Goal: Task Accomplishment & Management: Manage account settings

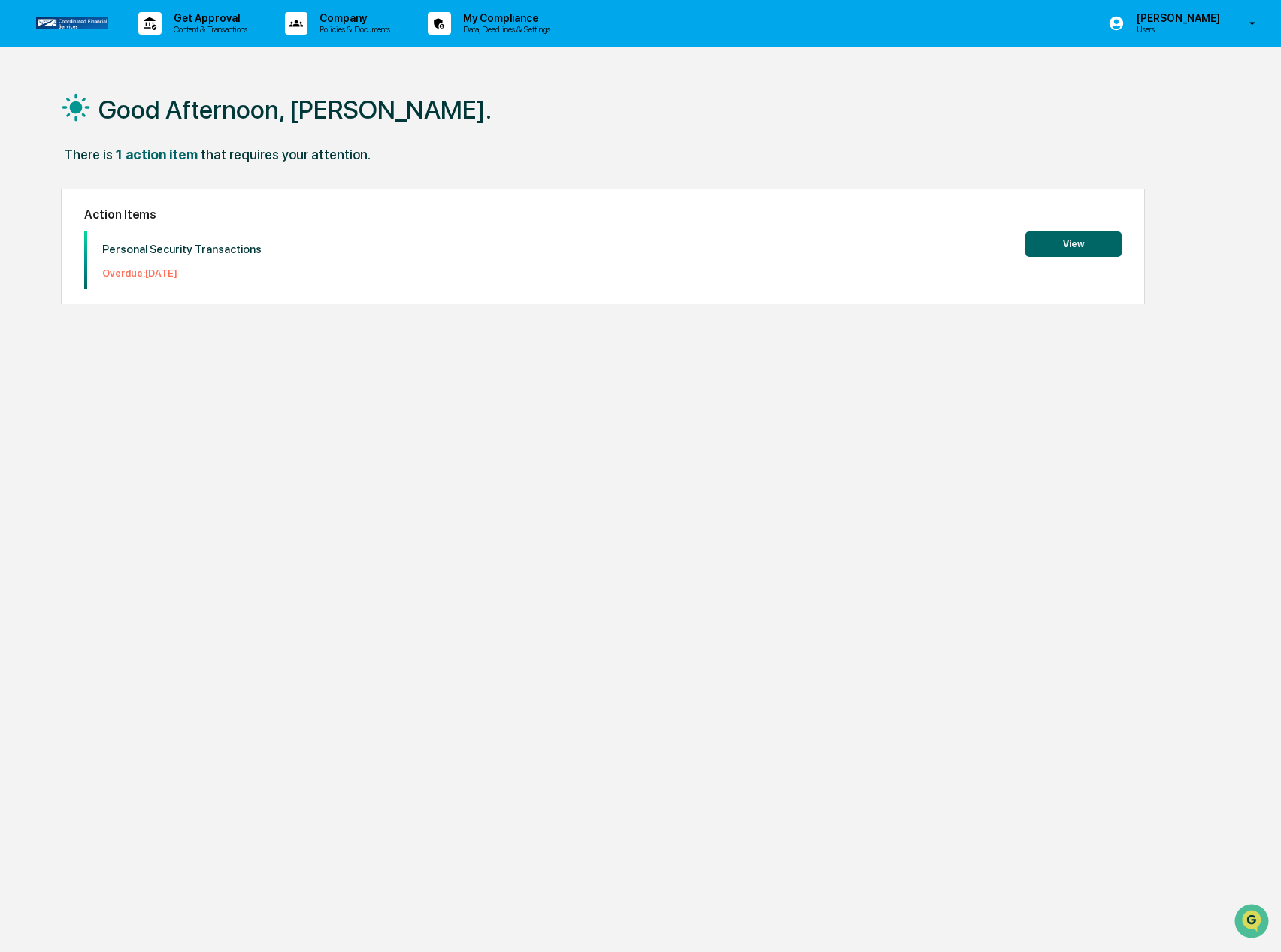
click at [1089, 247] on button "View" at bounding box center [1074, 244] width 97 height 25
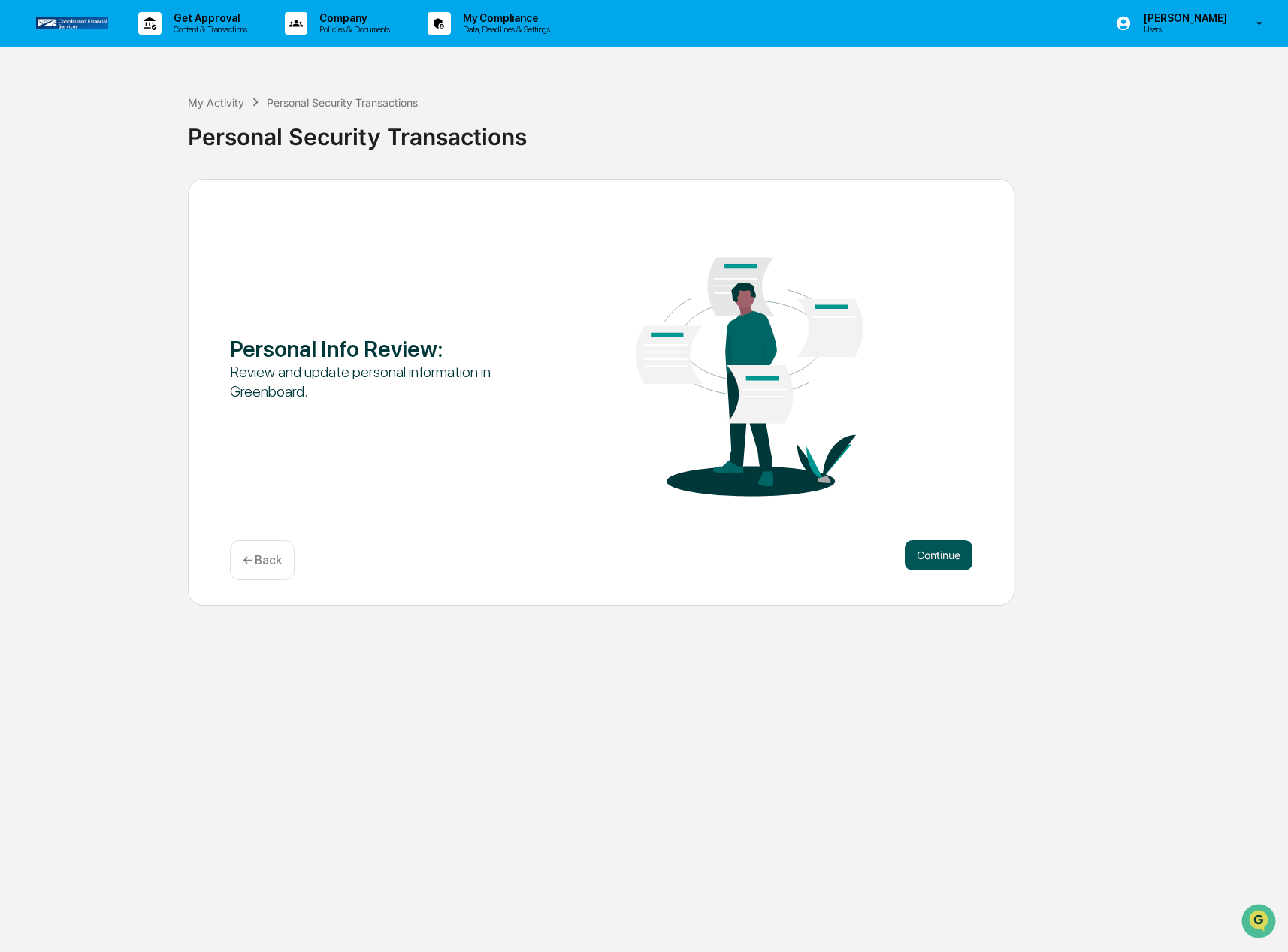
click at [932, 558] on button "Continue" at bounding box center [938, 555] width 68 height 30
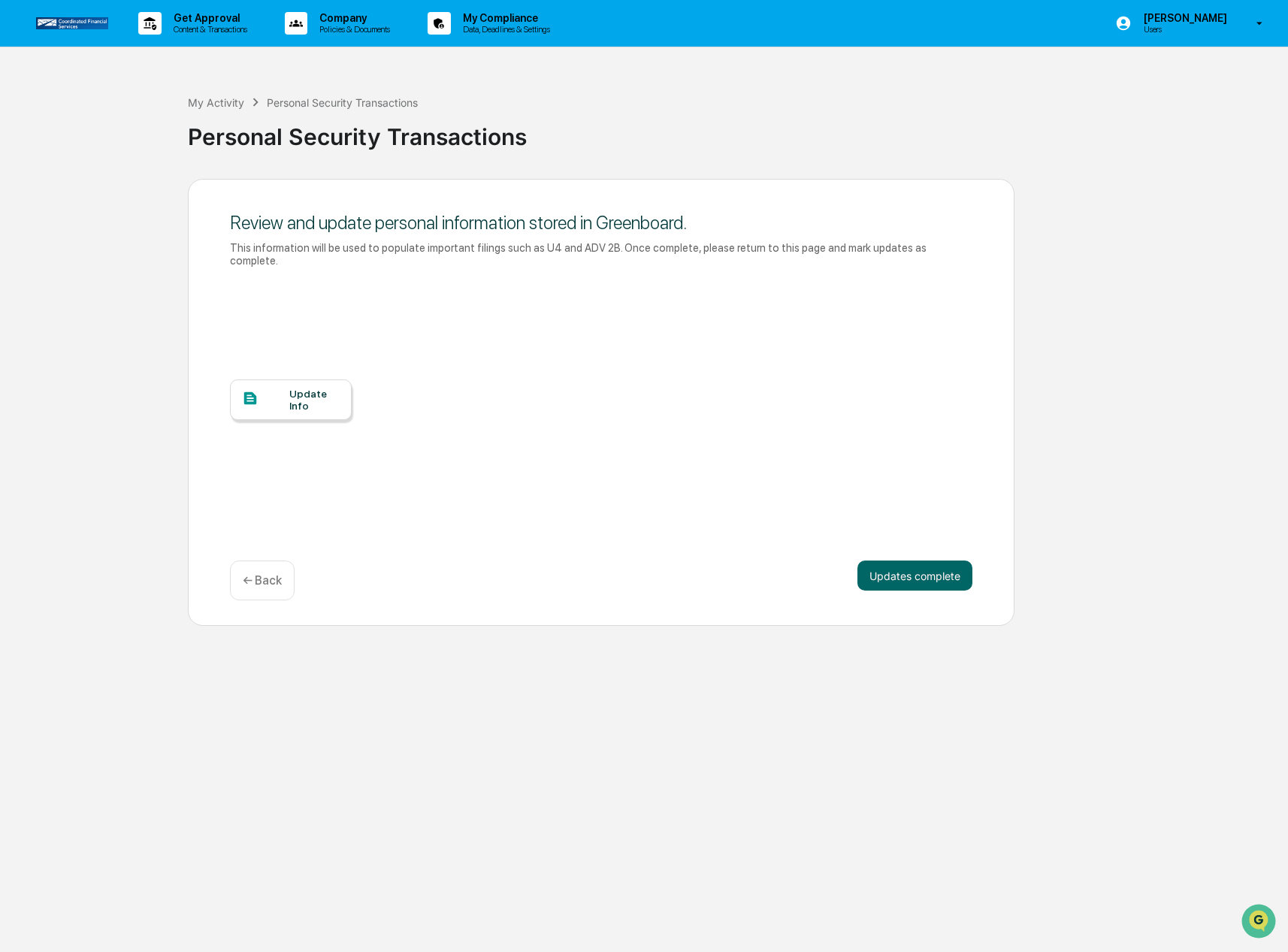
click at [295, 388] on div "Update Info" at bounding box center [313, 400] width 50 height 24
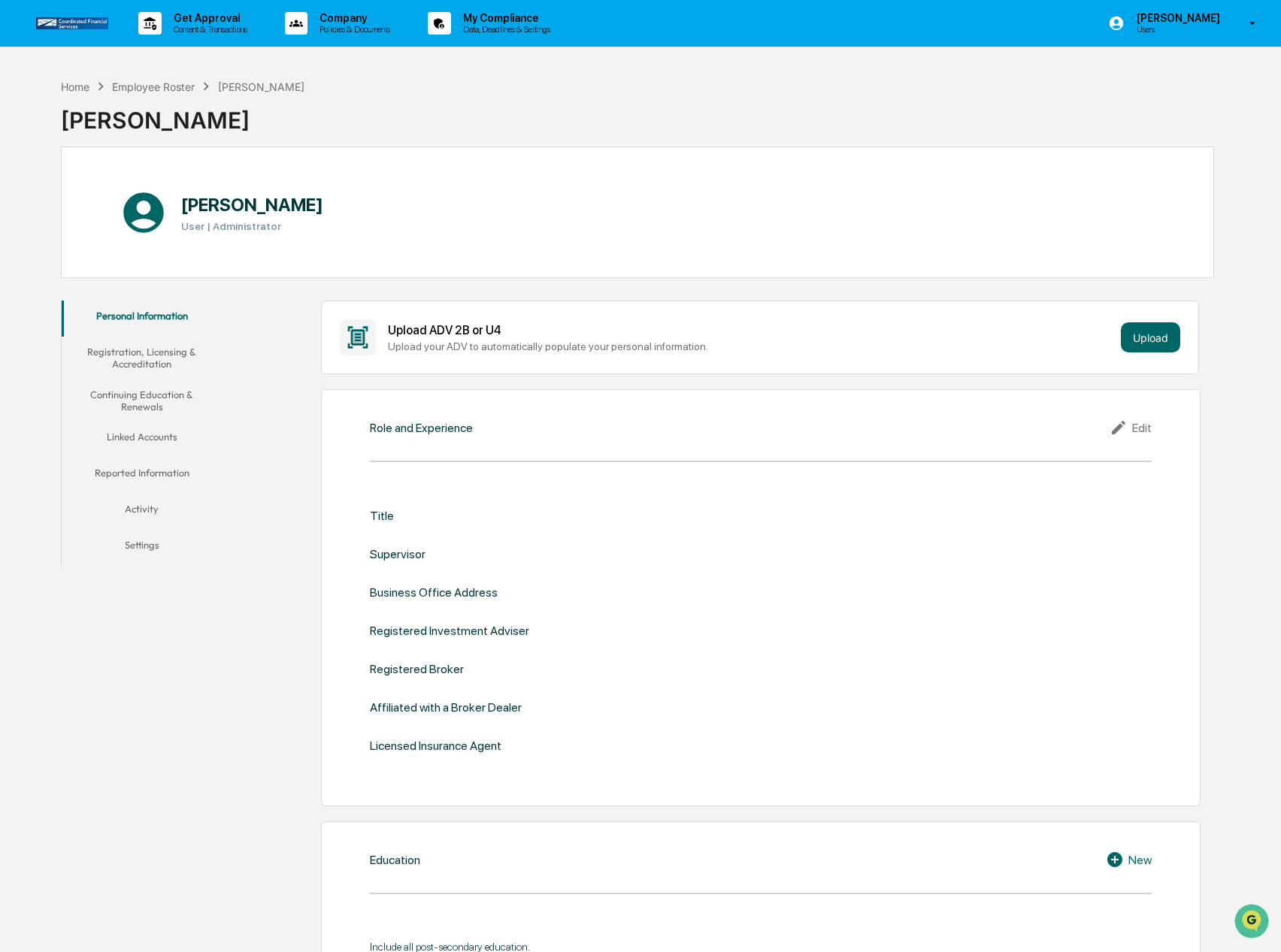
click at [255, 93] on div "Home Employee Roster Shawn Rogers" at bounding box center [182, 86] width 243 height 17
click at [164, 89] on div "Employee Roster" at bounding box center [154, 87] width 83 height 13
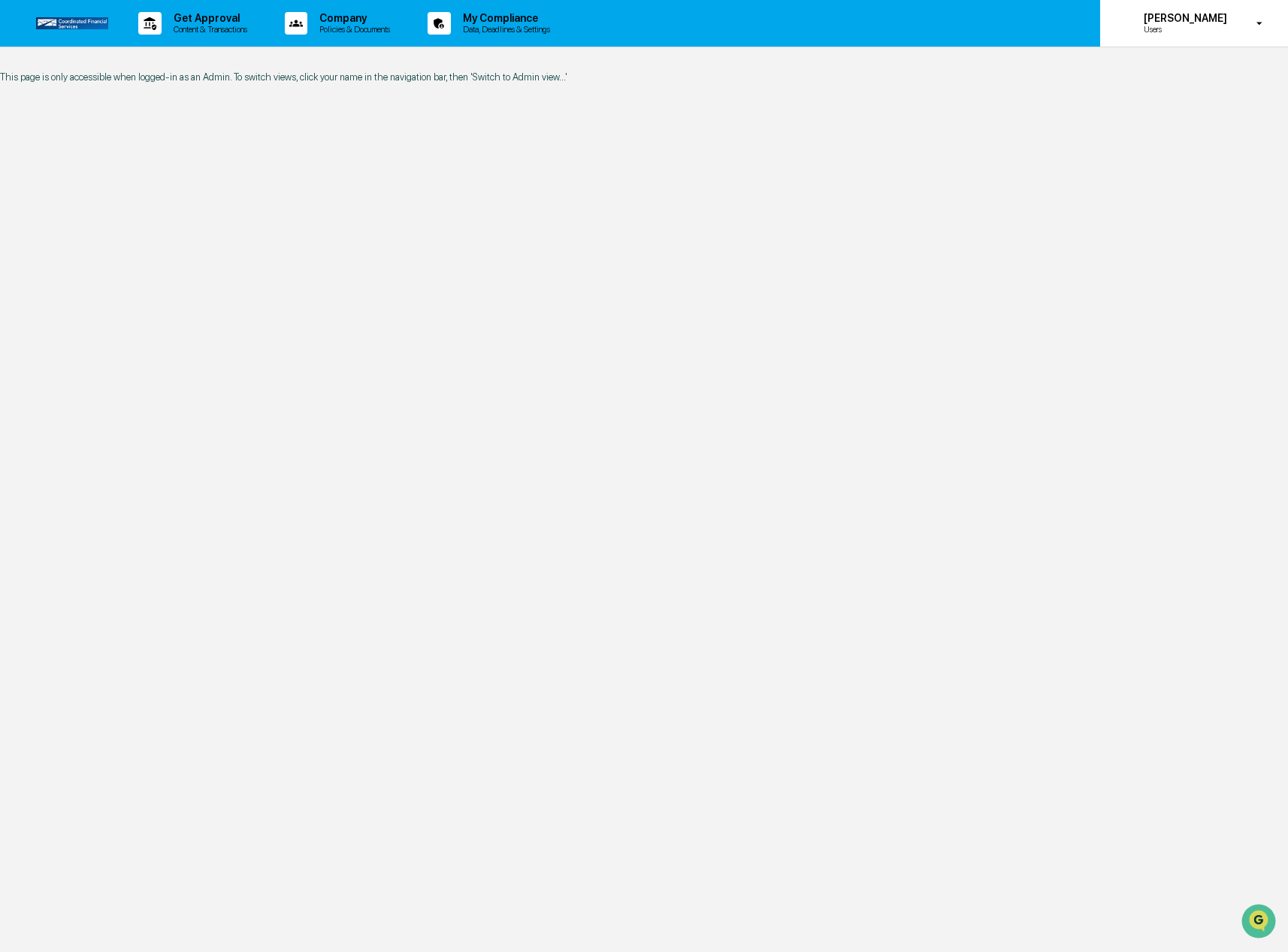
click at [1162, 32] on p "Users" at bounding box center [1183, 29] width 103 height 11
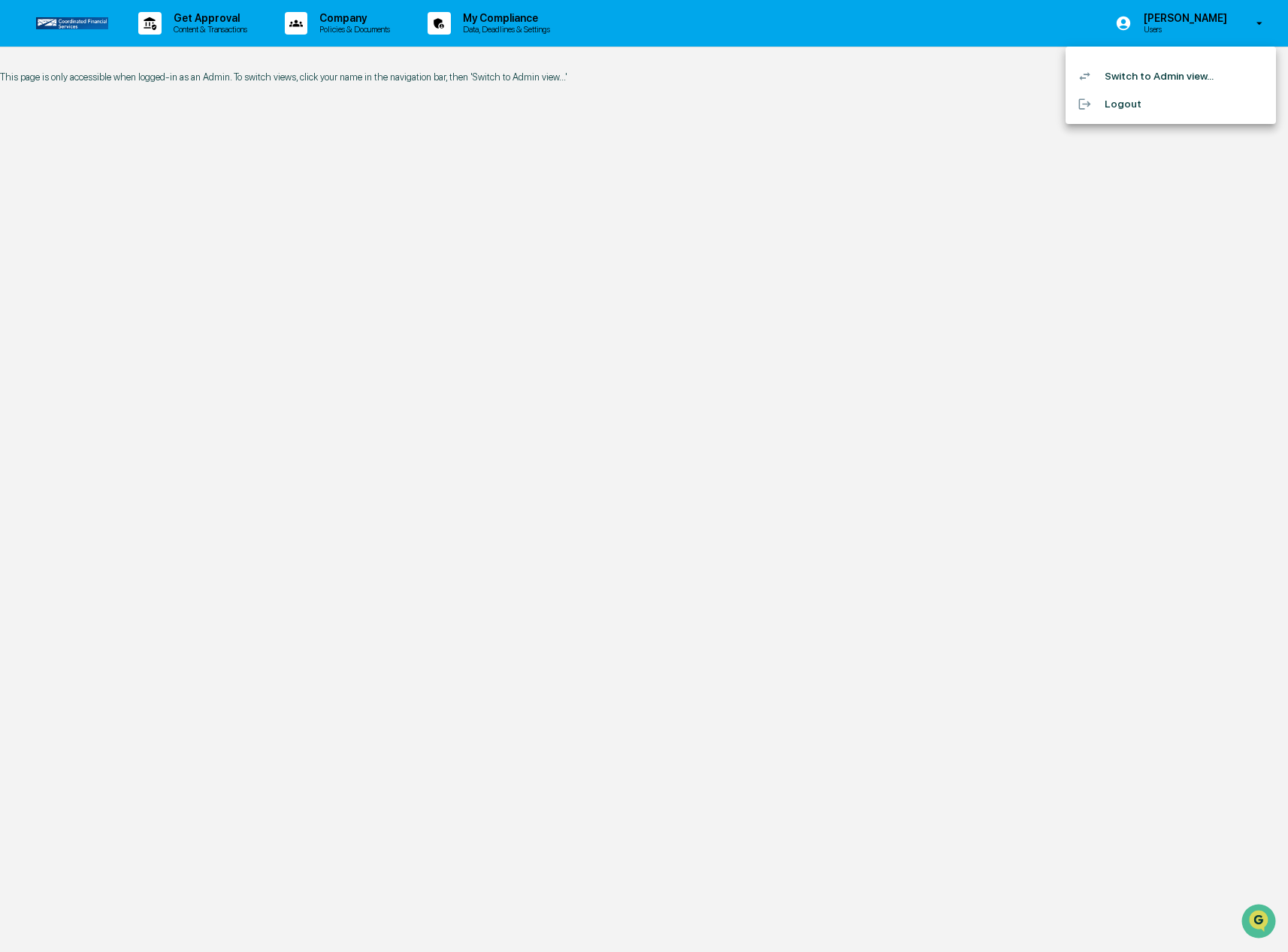
click at [779, 169] on div at bounding box center [644, 476] width 1288 height 952
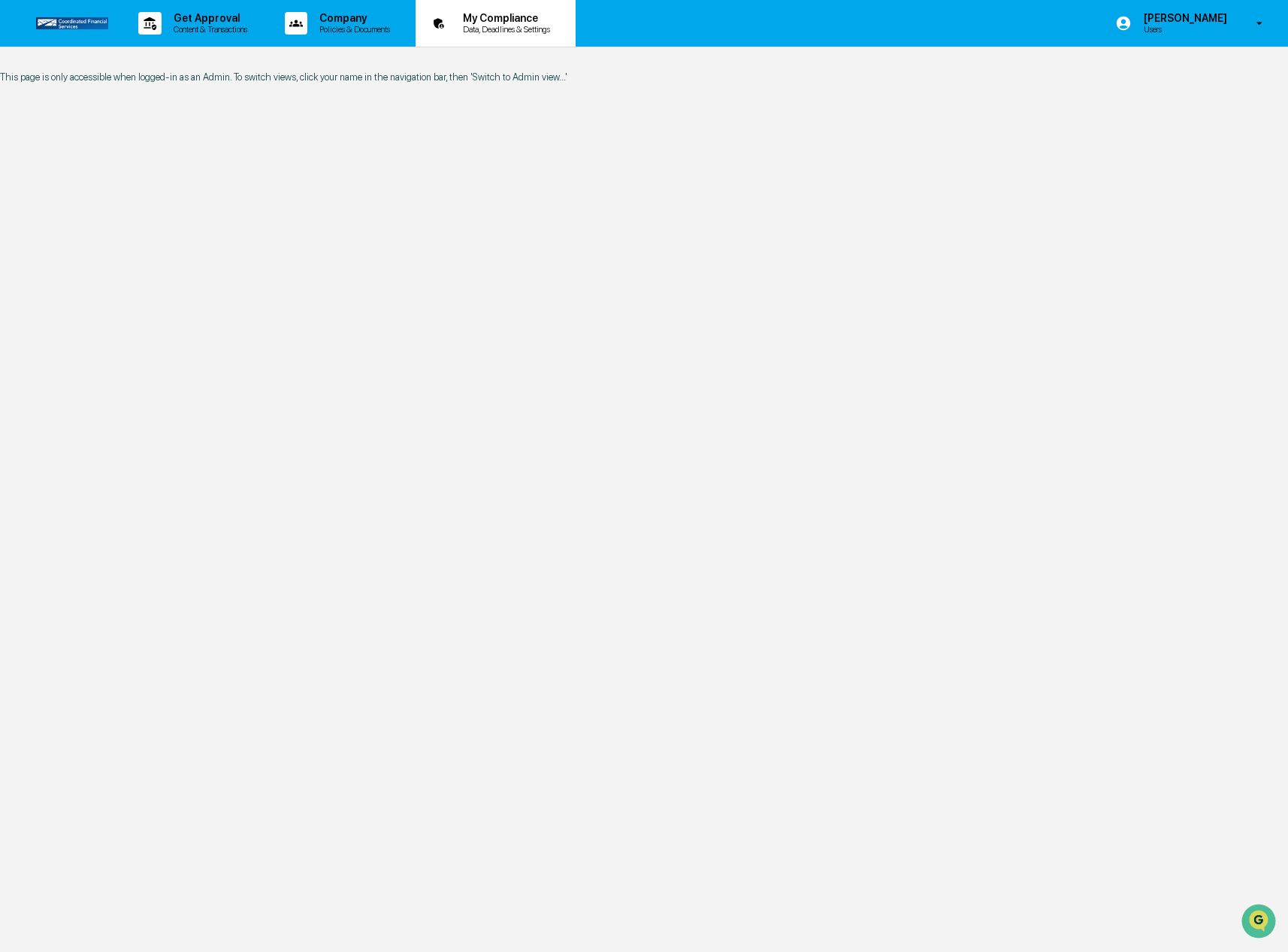
click at [493, 27] on p "Data, Deadlines & Settings" at bounding box center [504, 29] width 107 height 11
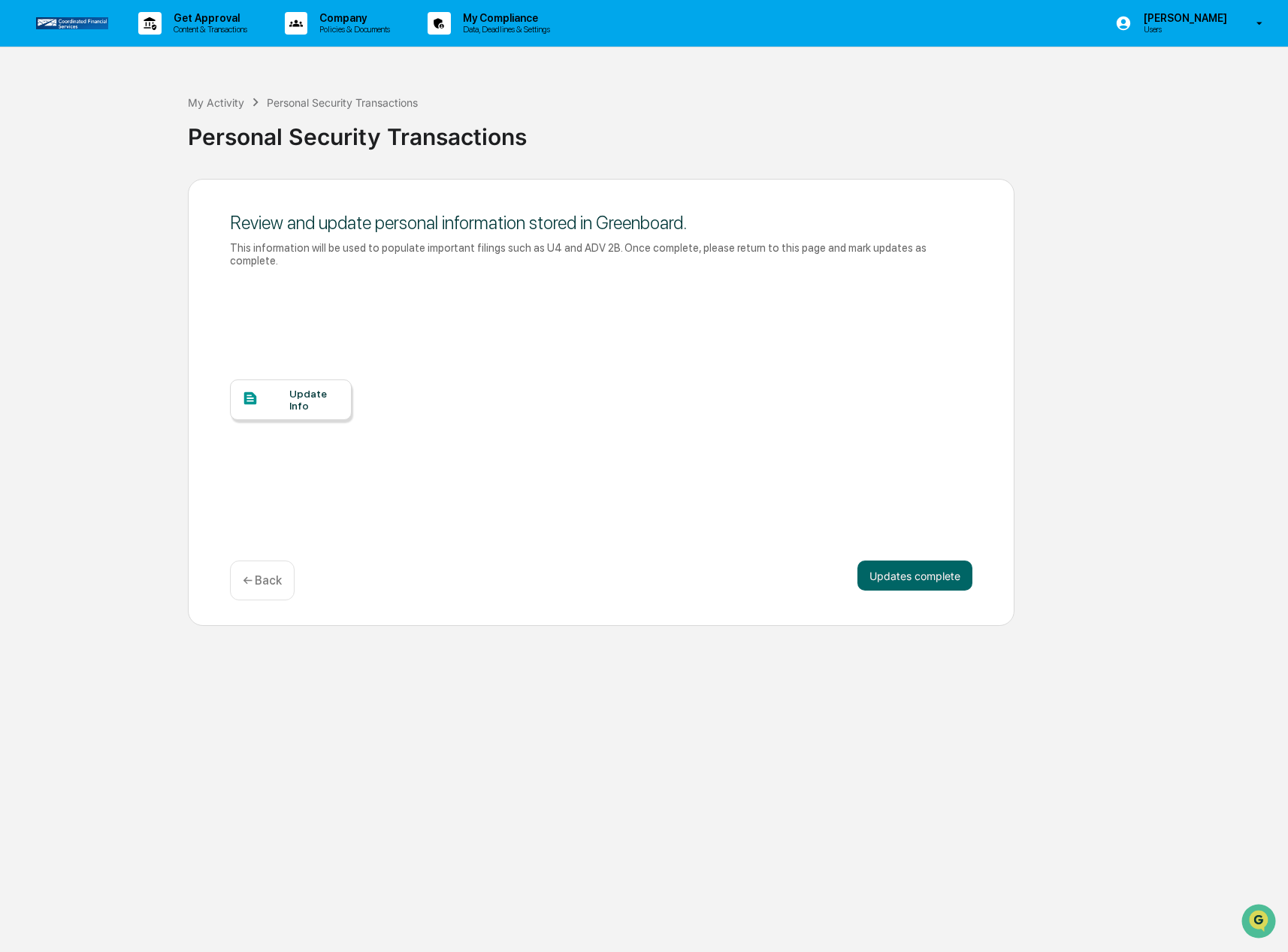
click at [294, 391] on div "Update Info" at bounding box center [313, 400] width 50 height 24
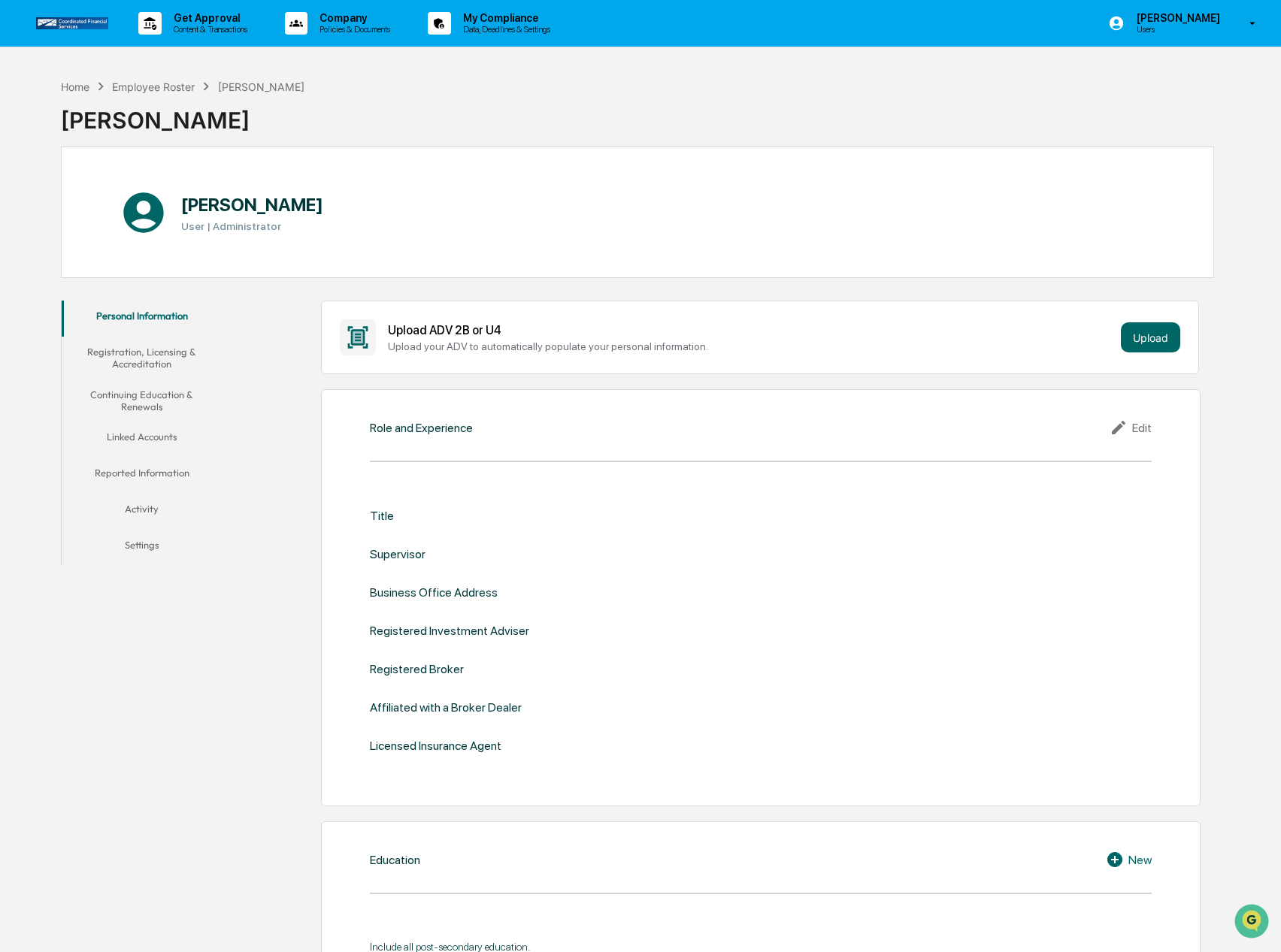
click at [158, 435] on button "Linked Accounts" at bounding box center [141, 439] width 161 height 36
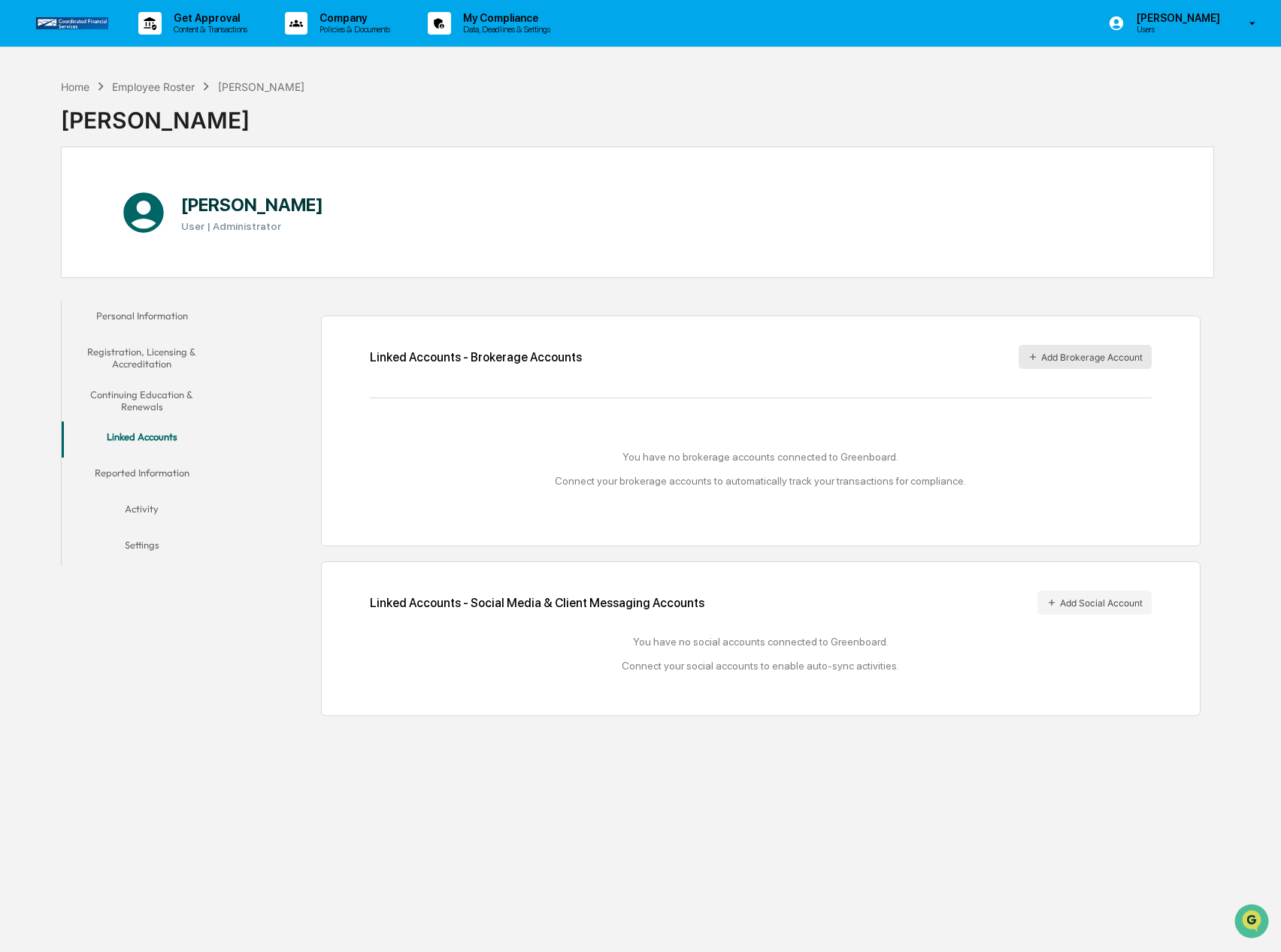
click at [1082, 357] on button "Add Brokerage Account" at bounding box center [1085, 357] width 133 height 24
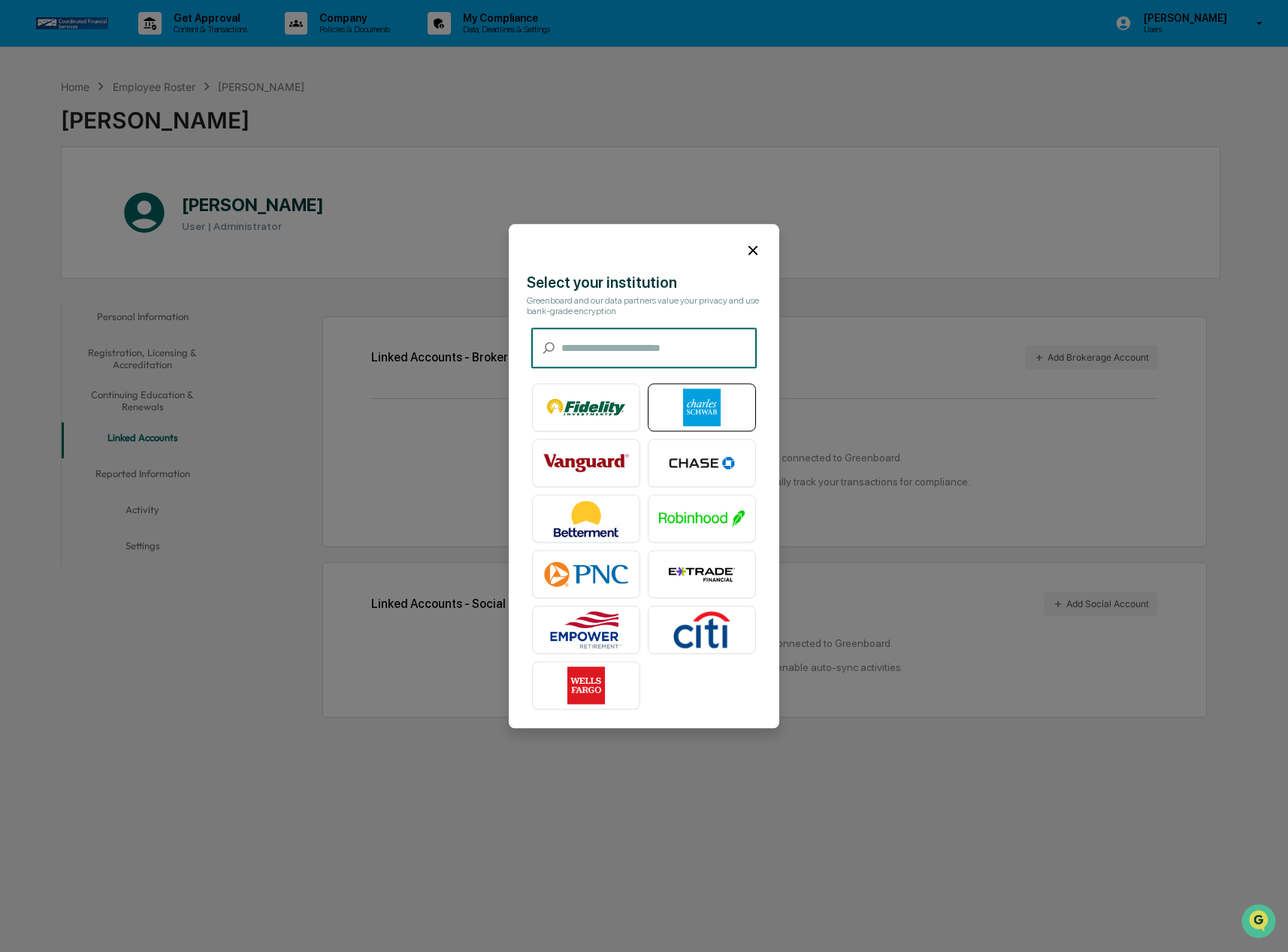
click at [710, 404] on img at bounding box center [702, 407] width 86 height 38
